Goal: Information Seeking & Learning: Check status

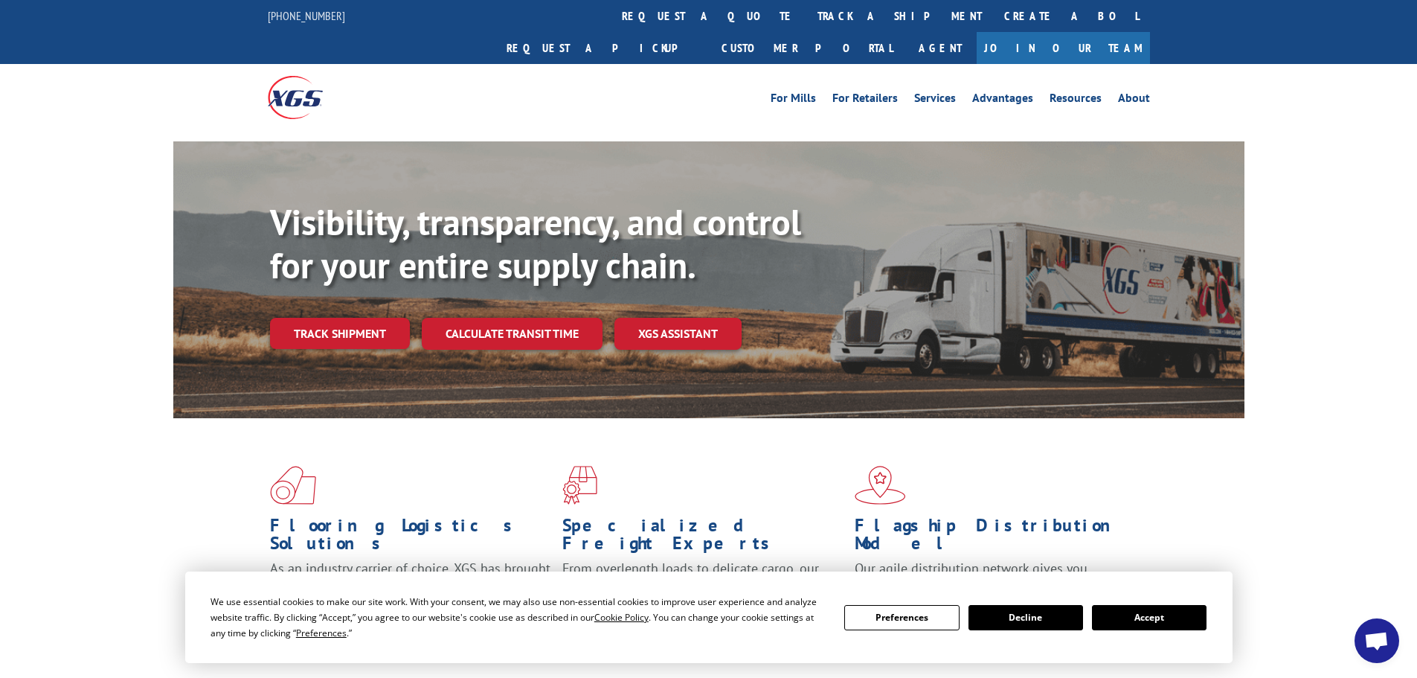
drag, startPoint x: 650, startPoint y: 13, endPoint x: 615, endPoint y: 33, distance: 39.3
click at [807, 13] on link "track a shipment" at bounding box center [900, 16] width 187 height 32
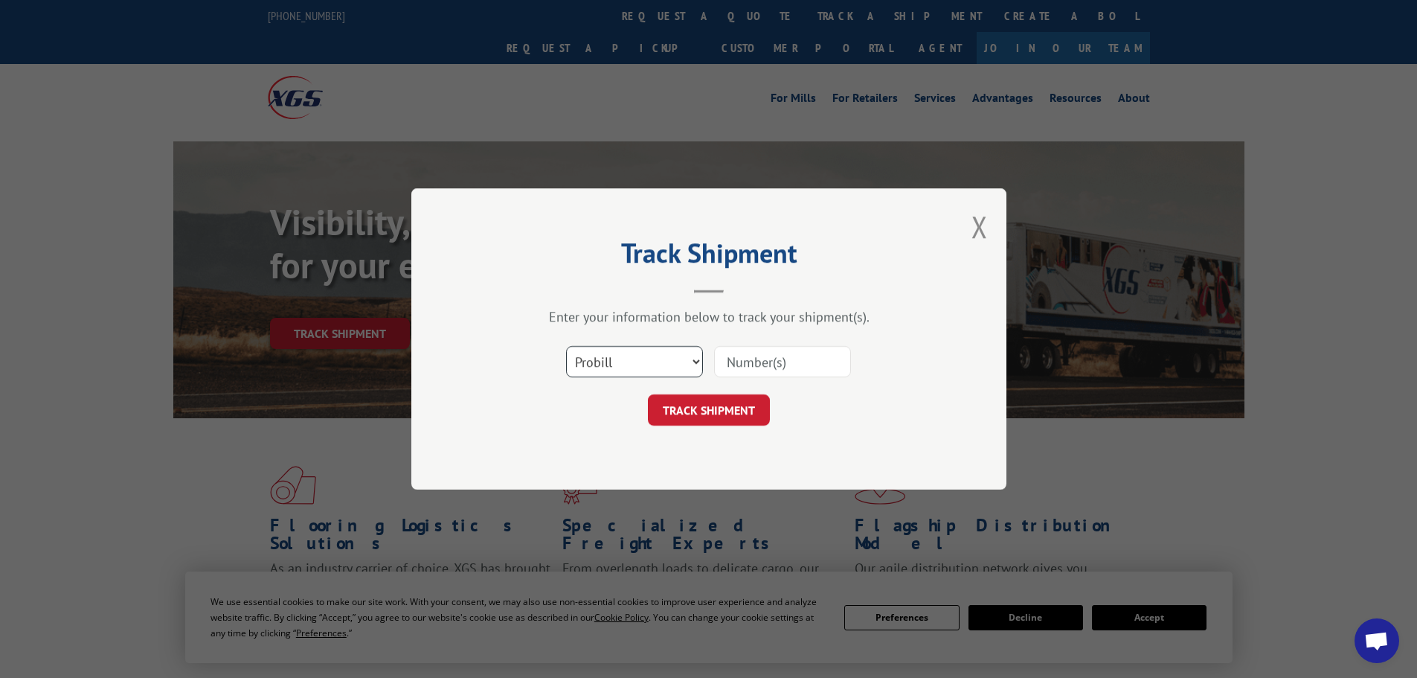
click at [658, 359] on select "Select category... Probill BOL PO" at bounding box center [634, 361] width 137 height 31
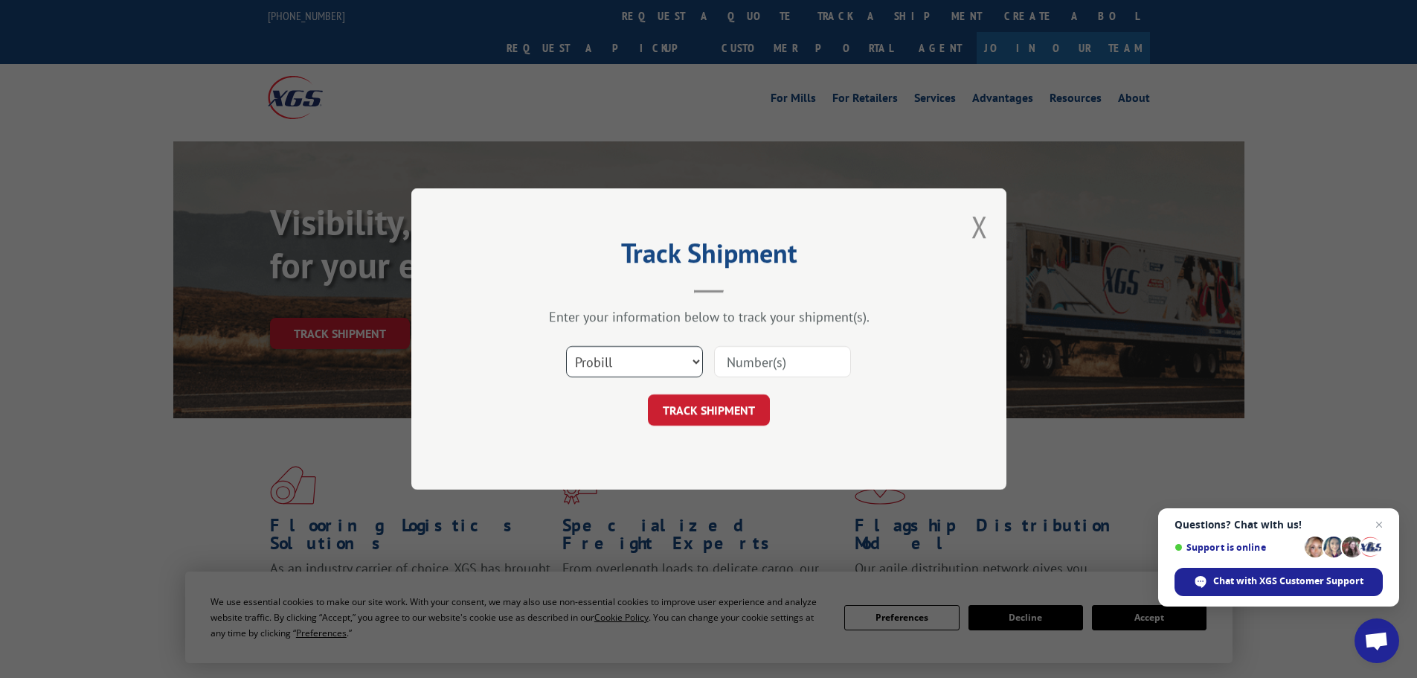
select select "bol"
click at [566, 346] on select "Select category... Probill BOL PO" at bounding box center [634, 361] width 137 height 31
click at [818, 367] on input at bounding box center [782, 361] width 137 height 31
paste input "7086556"
type input "7086556"
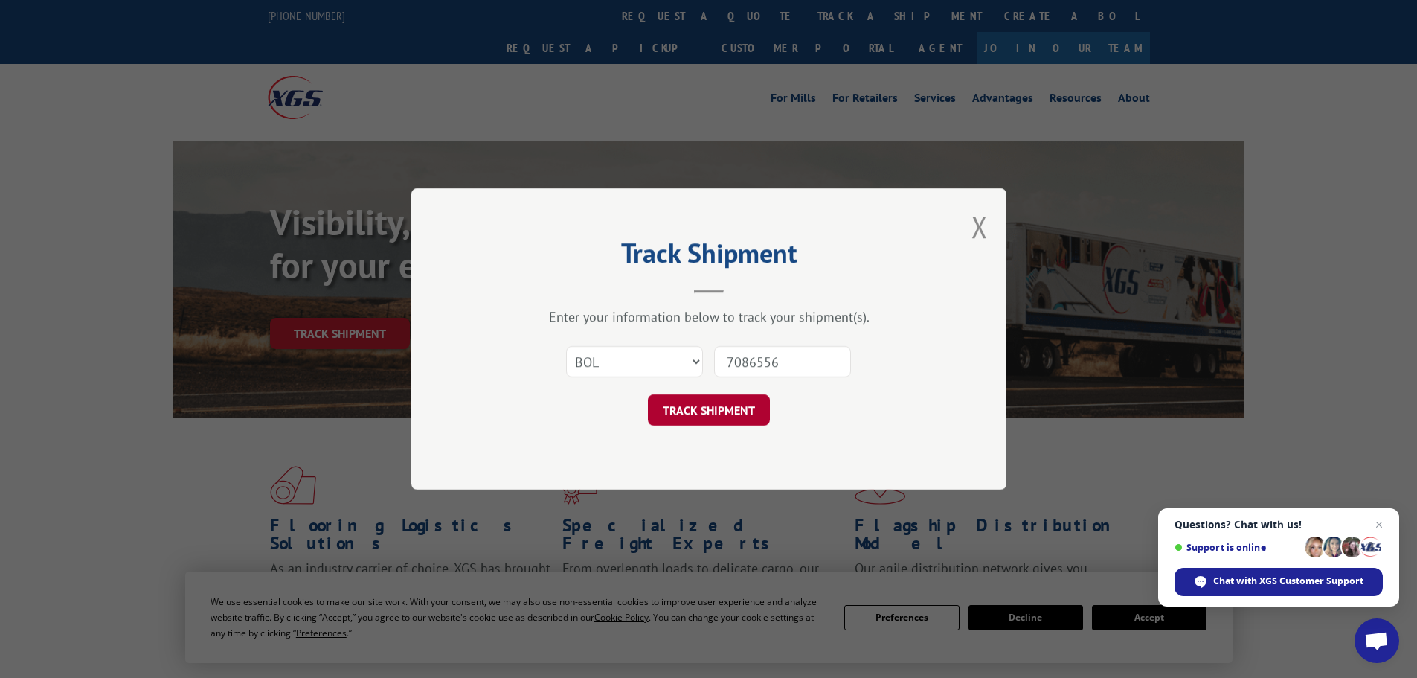
click at [711, 418] on button "TRACK SHIPMENT" at bounding box center [709, 409] width 122 height 31
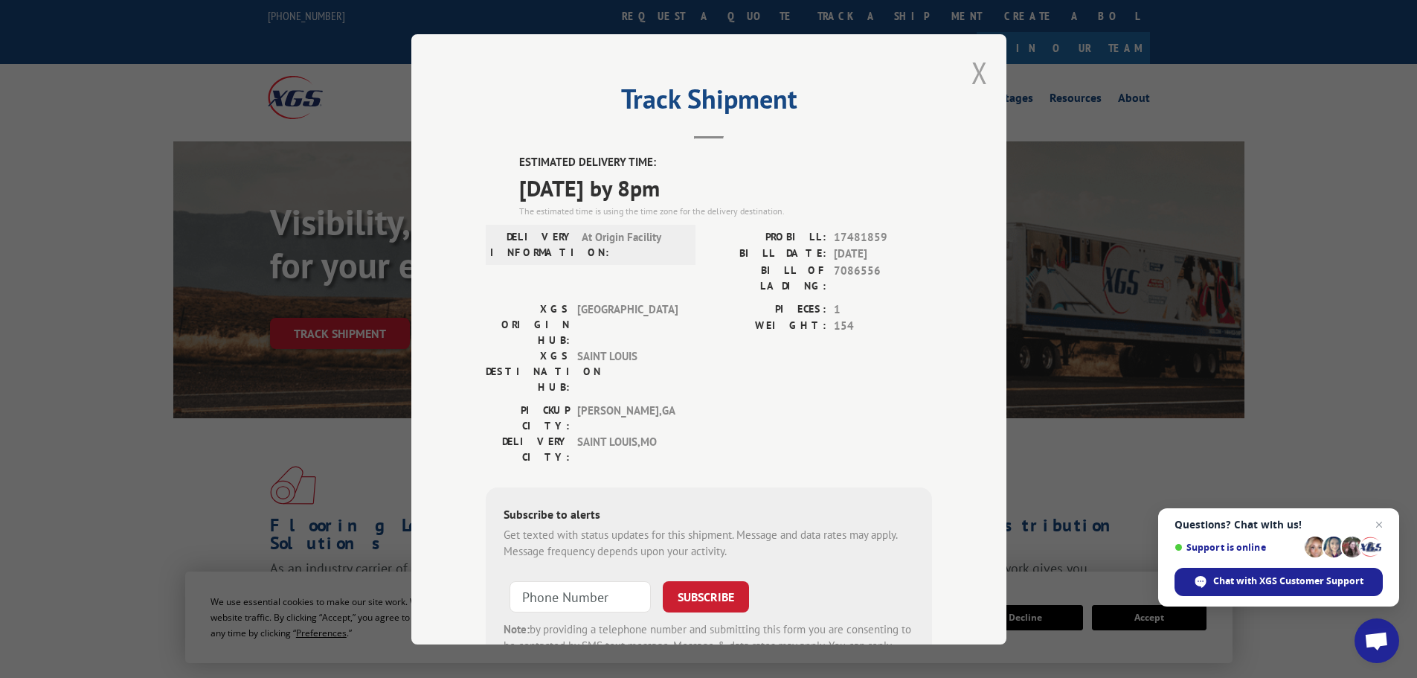
click at [972, 76] on button "Close modal" at bounding box center [980, 72] width 16 height 39
